Goal: Task Accomplishment & Management: Manage account settings

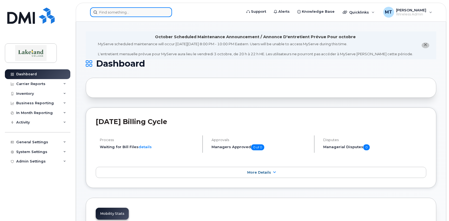
click at [104, 16] on input at bounding box center [131, 12] width 82 height 10
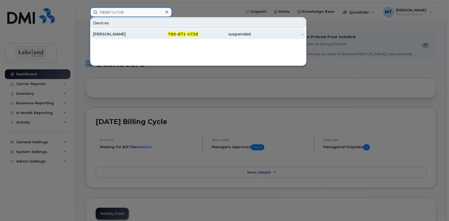
type input "7808714728"
click at [119, 33] on div "[PERSON_NAME]" at bounding box center [119, 33] width 53 height 5
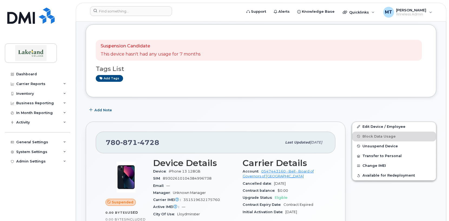
scroll to position [81, 0]
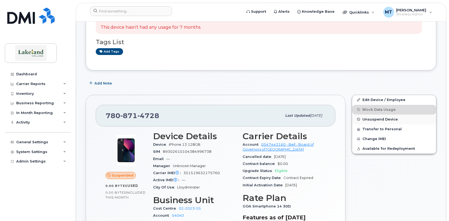
click at [376, 120] on span "Unsuspend Device" at bounding box center [380, 119] width 35 height 4
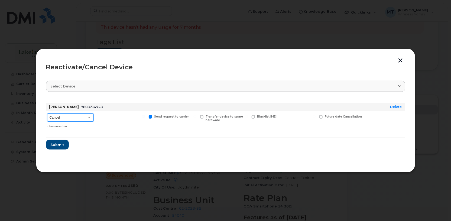
click at [86, 118] on select "Cancel Suspend - Extend Suspension Reactivate" at bounding box center [70, 117] width 47 height 8
select select "[object Object]"
click at [47, 113] on select "Cancel Suspend - Extend Suspension Reactivate" at bounding box center [70, 117] width 47 height 8
click at [54, 145] on span "Submit" at bounding box center [57, 144] width 14 height 5
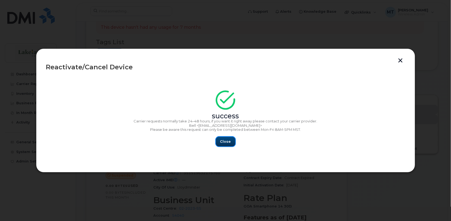
click at [227, 141] on span "Close" at bounding box center [225, 141] width 11 height 5
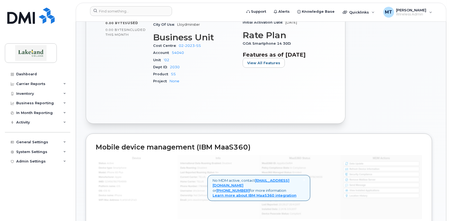
scroll to position [270, 0]
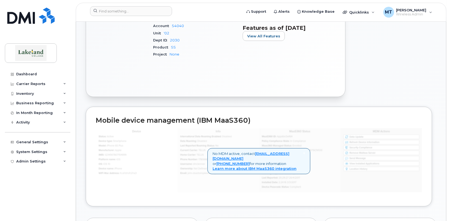
click at [385, 81] on div "Edit Device / Employee Block Data Usage Unsuspend Device Transfer to Personal C…" at bounding box center [394, 1] width 91 height 198
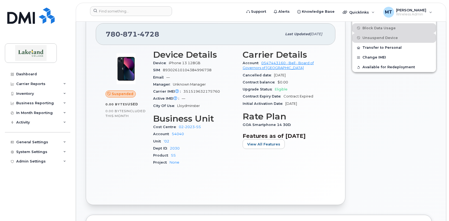
scroll to position [135, 0]
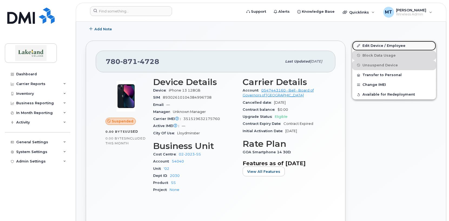
click at [371, 45] on link "Edit Device / Employee" at bounding box center [394, 46] width 84 height 10
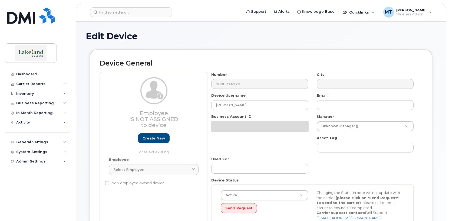
select select "5835197"
select select "5843618"
select select "5835255"
select select "5835269"
select select "5835289"
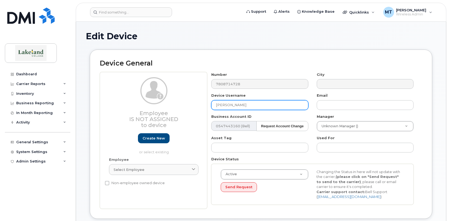
drag, startPoint x: 245, startPoint y: 103, endPoint x: 206, endPoint y: 105, distance: 39.3
click at [206, 105] on div "Employee Is not assigned to device Create new or select existing Employee Selec…" at bounding box center [261, 140] width 323 height 137
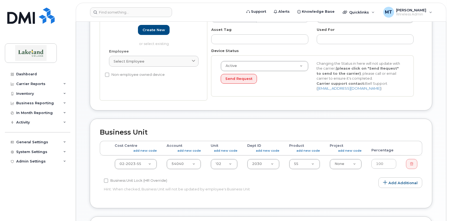
scroll to position [135, 0]
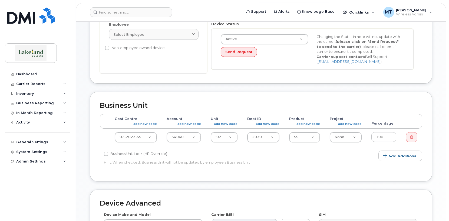
type input "Nurse"
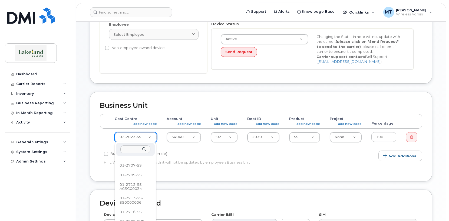
scroll to position [377, 0]
select select "5835187"
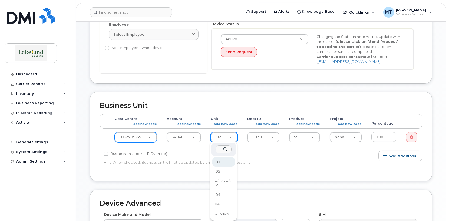
select select "5843617"
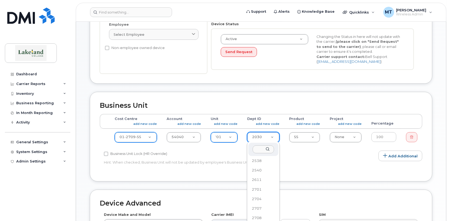
scroll to position [352, 0]
select select "5835254"
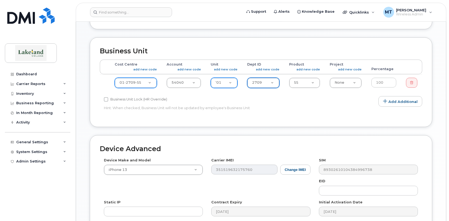
scroll to position [216, 0]
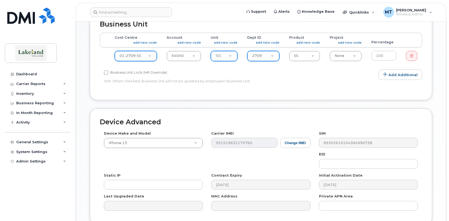
click at [174, 178] on div "Static IP" at bounding box center [153, 181] width 107 height 17
click at [92, 199] on div "Device Advanced Device Make and Model iPhone 13 Android TCL 502 Watch Apple Wat…" at bounding box center [261, 166] width 343 height 116
click at [289, 140] on button "Change IMEI" at bounding box center [295, 143] width 30 height 10
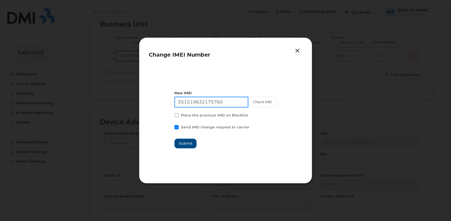
drag, startPoint x: 227, startPoint y: 102, endPoint x: 177, endPoint y: 102, distance: 50.1
click at [177, 102] on section "New IMEI 351519632175760 Check IMEI Place the previous IMEI on Blacklist Send I…" at bounding box center [225, 119] width 153 height 108
paste input "260472 422108 3"
click at [189, 101] on input "35 260472 422108 3" at bounding box center [211, 102] width 74 height 11
click at [207, 100] on input "35260472 422108 3" at bounding box center [211, 102] width 74 height 11
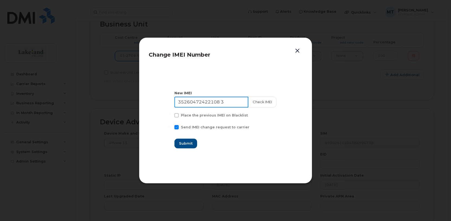
click at [225, 100] on input "35260472422108 3" at bounding box center [211, 102] width 74 height 11
type input "352604724221083"
click at [189, 140] on button "Submit" at bounding box center [186, 144] width 22 height 10
type input "352604724221083"
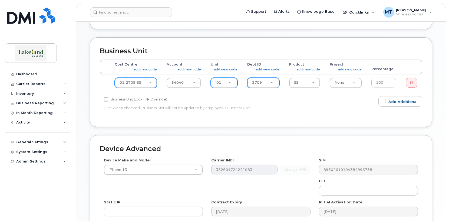
scroll to position [244, 0]
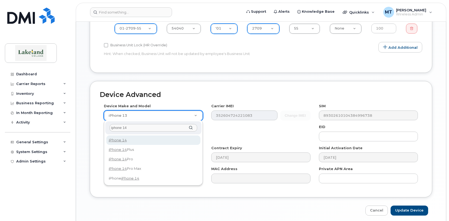
type input "iphone 14"
select select "2778"
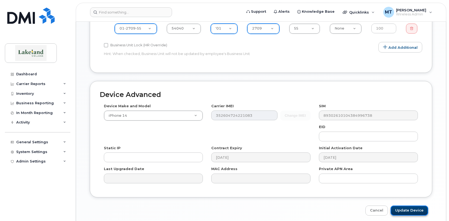
click at [409, 210] on input "Update Device" at bounding box center [410, 210] width 38 height 10
type input "Saving..."
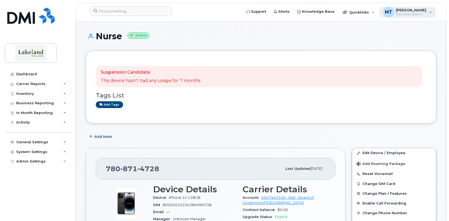
click at [394, 9] on div "Margaret Templeton Wireless Admin" at bounding box center [410, 12] width 32 height 9
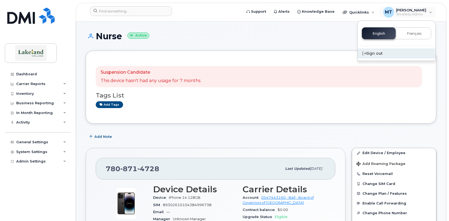
click at [372, 55] on div "Sign out" at bounding box center [397, 53] width 78 height 10
